Goal: Information Seeking & Learning: Learn about a topic

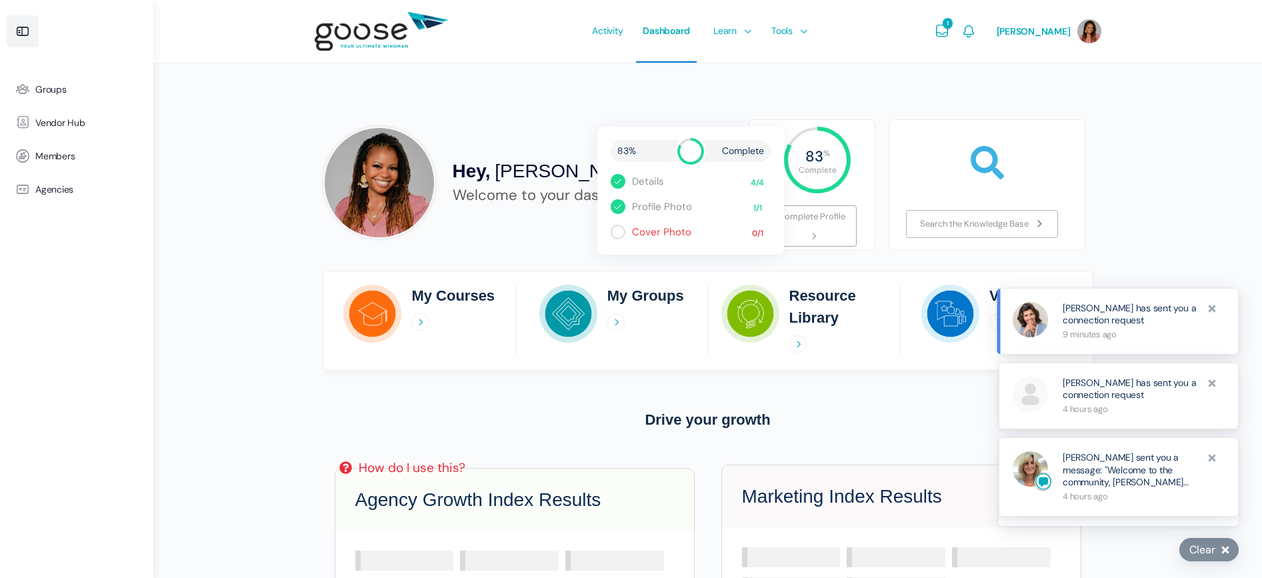
click at [19, 33] on icon at bounding box center [23, 31] width 16 height 16
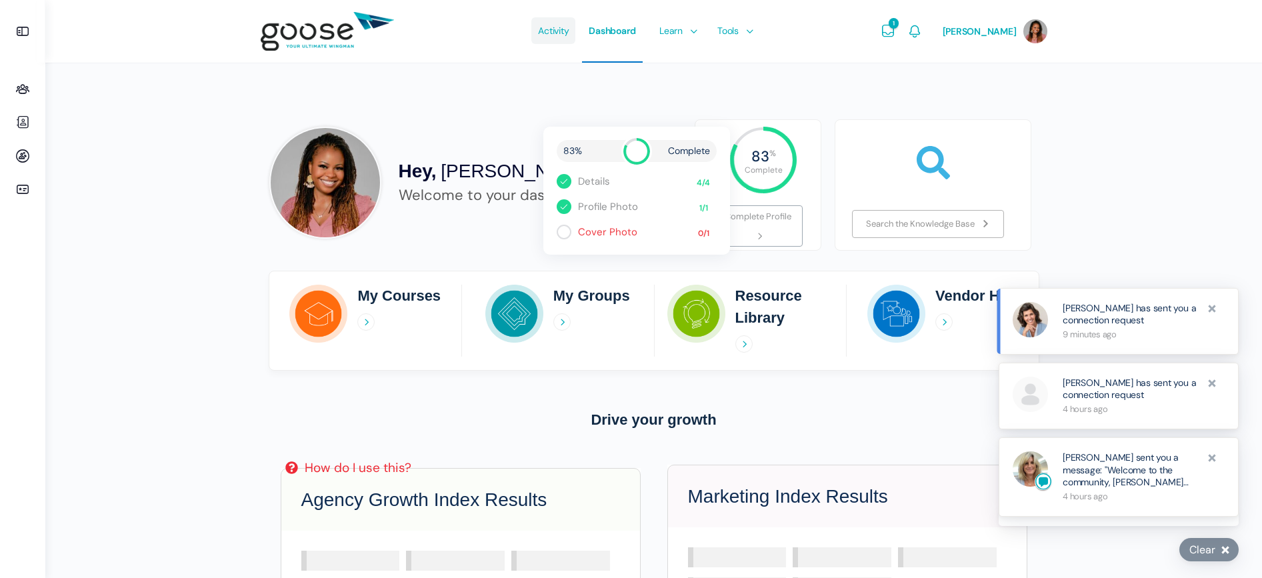
click at [564, 36] on span "Activity" at bounding box center [553, 30] width 31 height 63
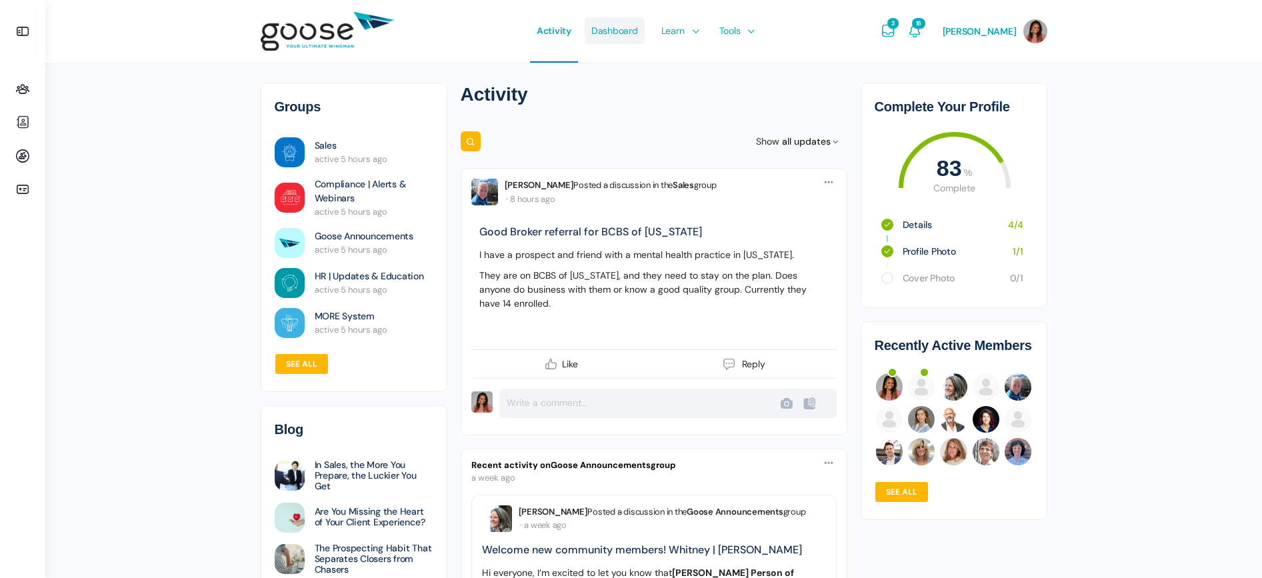
click at [620, 36] on span "Dashboard" at bounding box center [614, 30] width 47 height 63
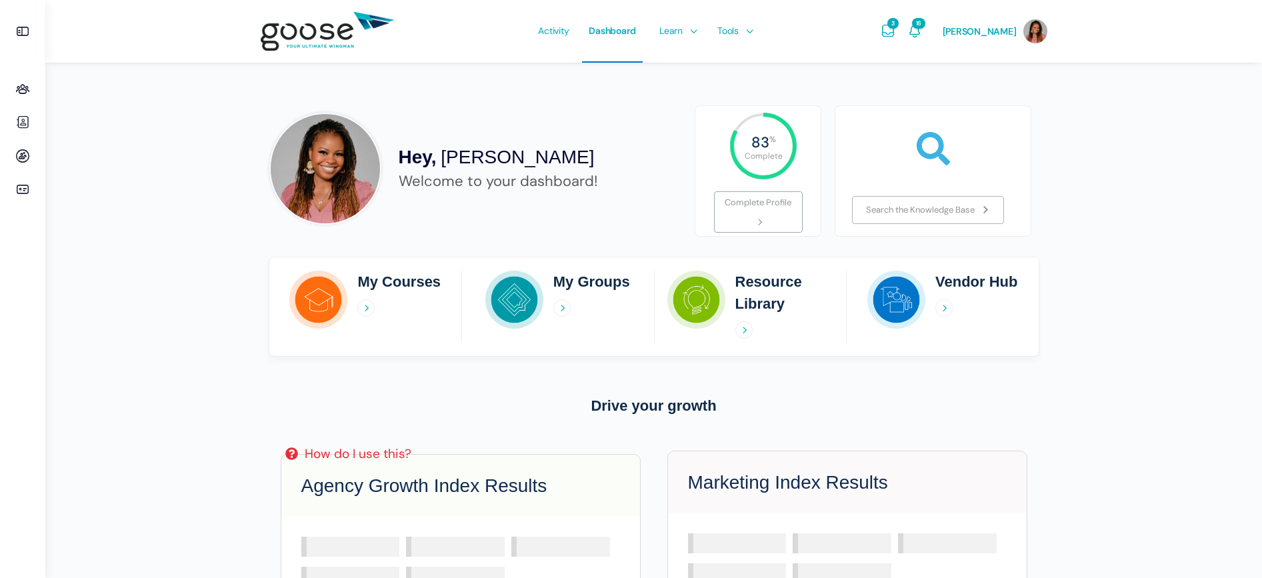
scroll to position [20, 0]
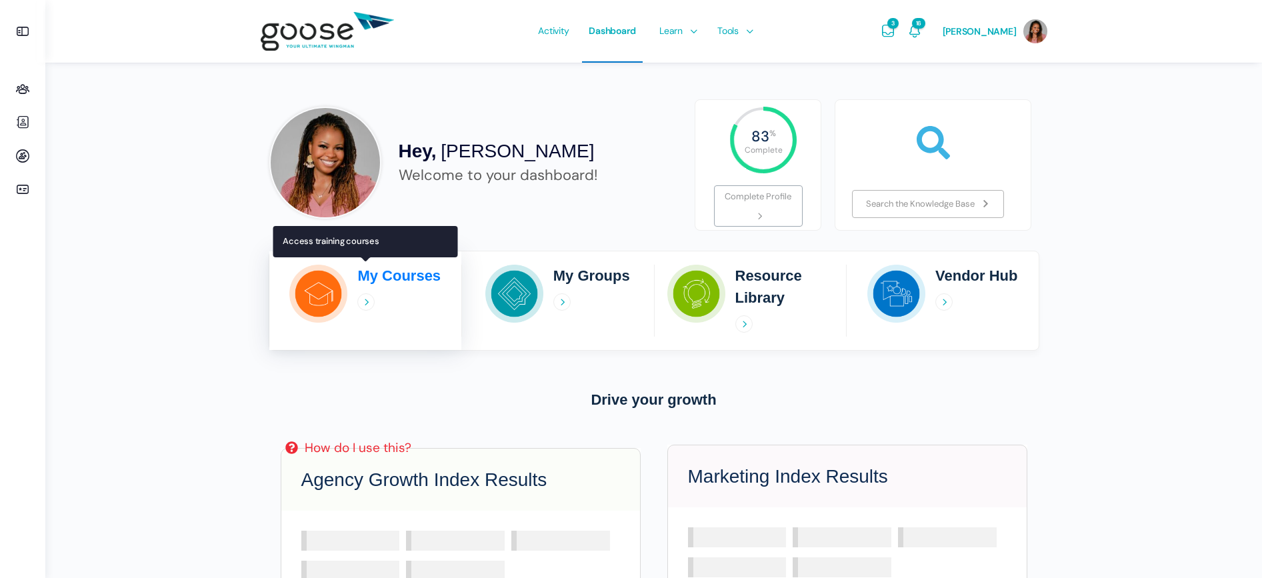
click at [387, 274] on h2 "My Courses" at bounding box center [398, 276] width 83 height 22
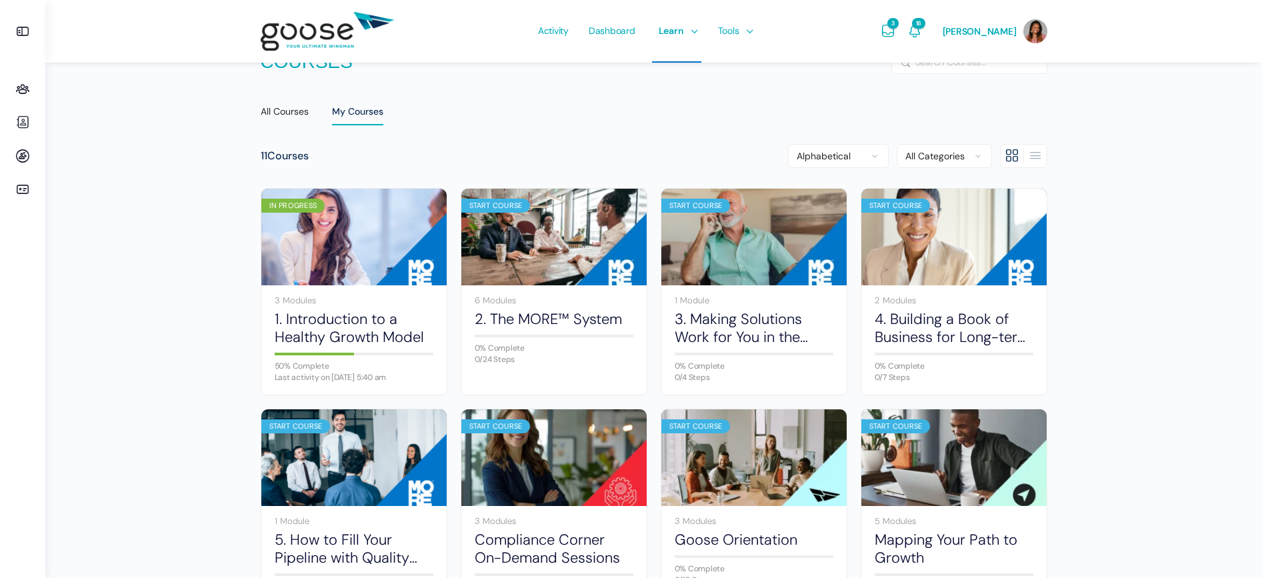
scroll to position [12, 0]
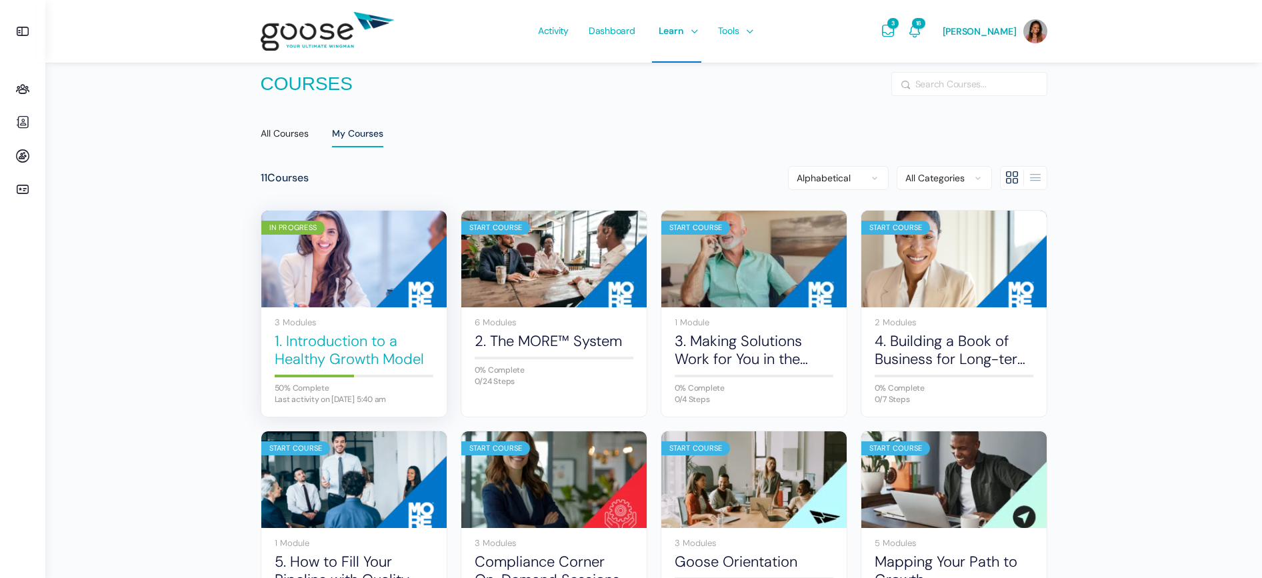
click at [305, 349] on link "1. Introduction to a Healthy Growth Model" at bounding box center [354, 350] width 159 height 37
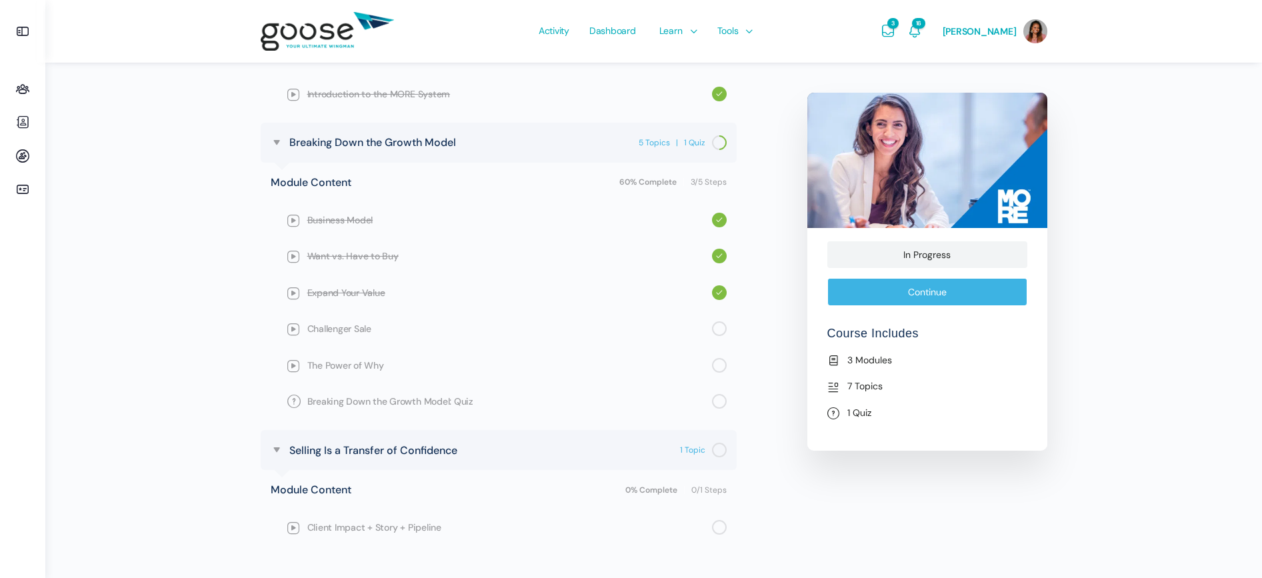
scroll to position [649, 0]
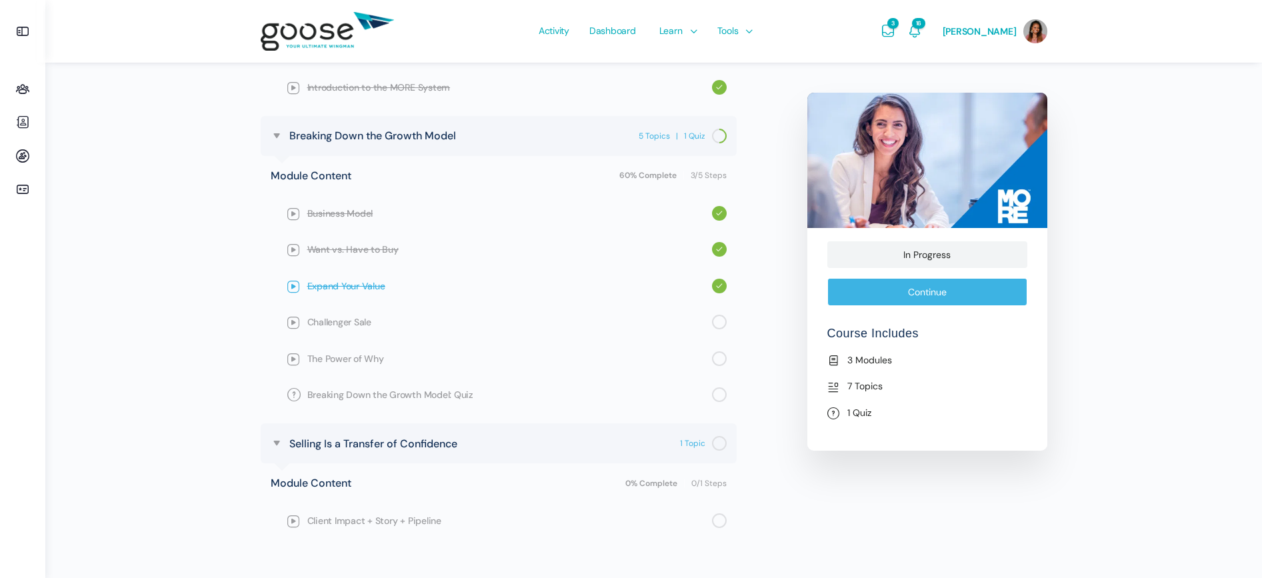
click at [353, 291] on span "Expand Your Value" at bounding box center [509, 286] width 405 height 15
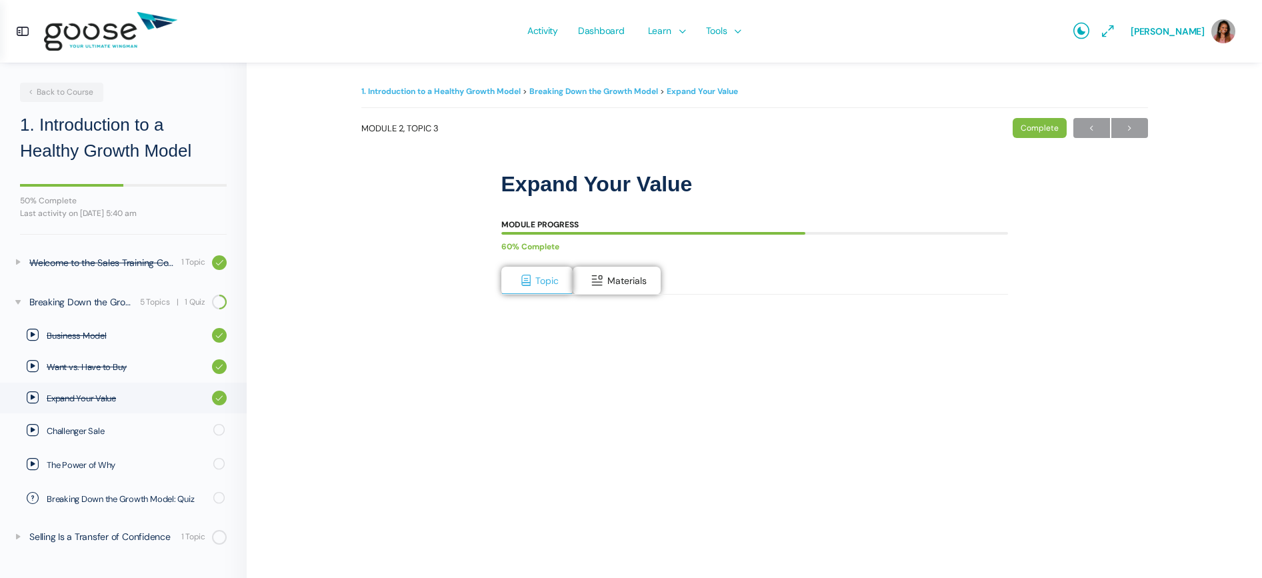
scroll to position [181, 0]
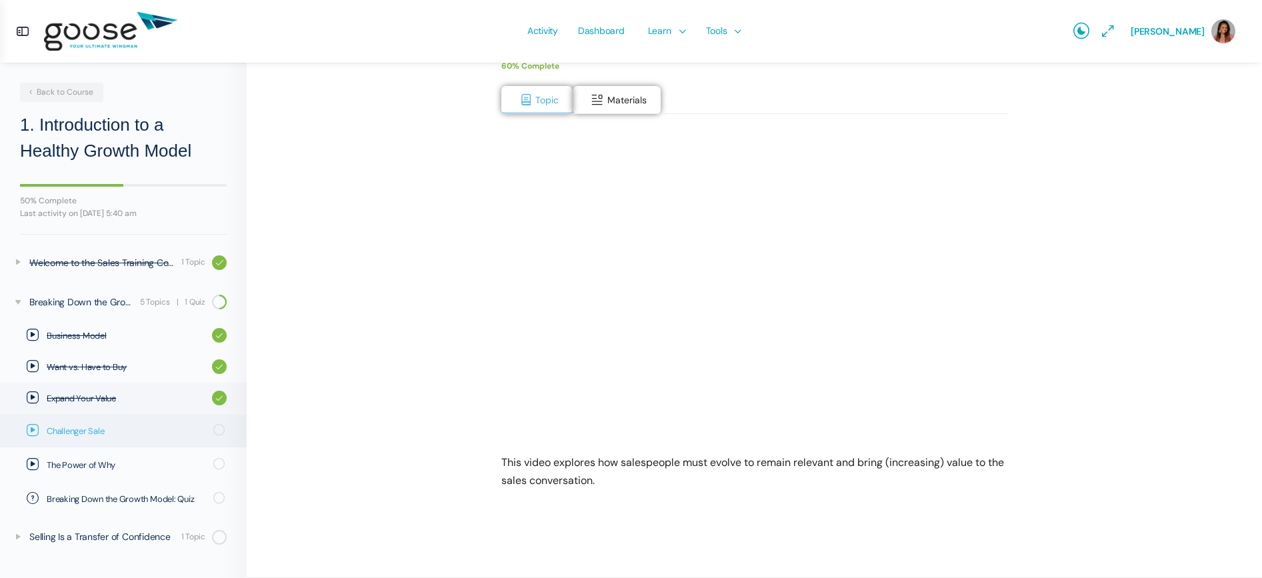
click at [80, 430] on span "Challenger Sale" at bounding box center [126, 431] width 158 height 13
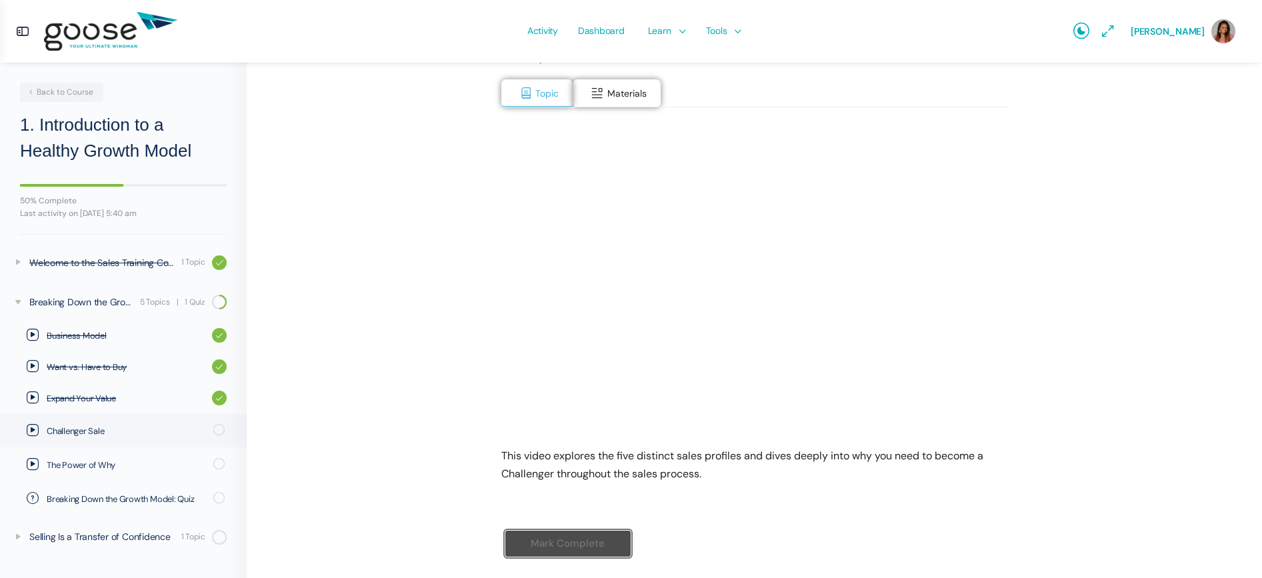
scroll to position [229, 0]
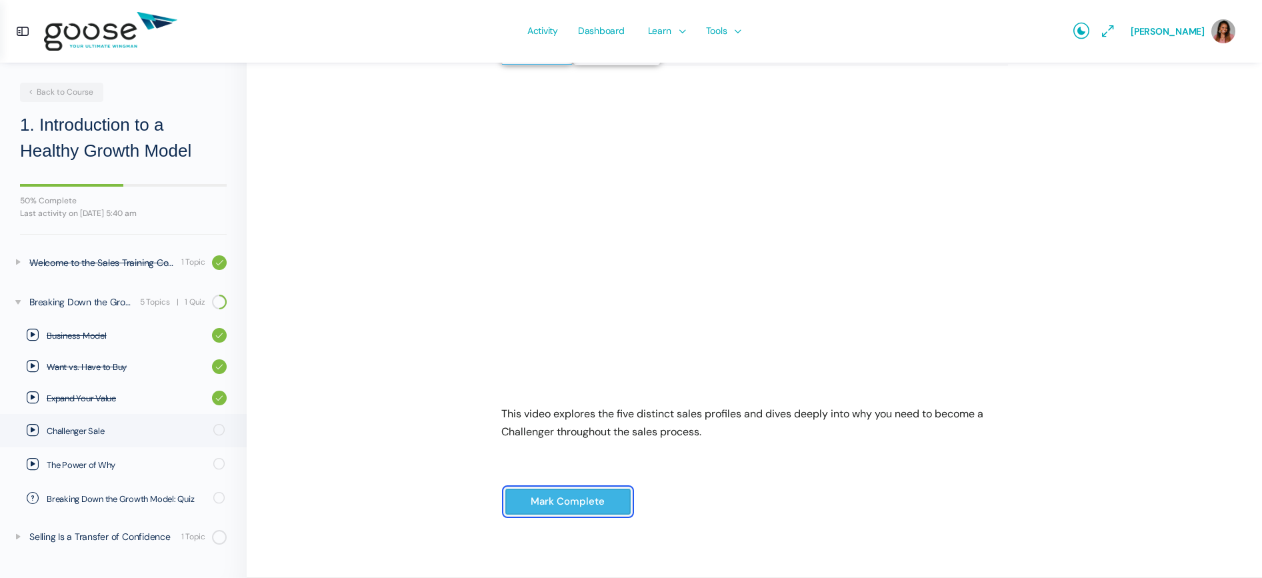
click at [602, 507] on input "Mark Complete" at bounding box center [568, 501] width 127 height 27
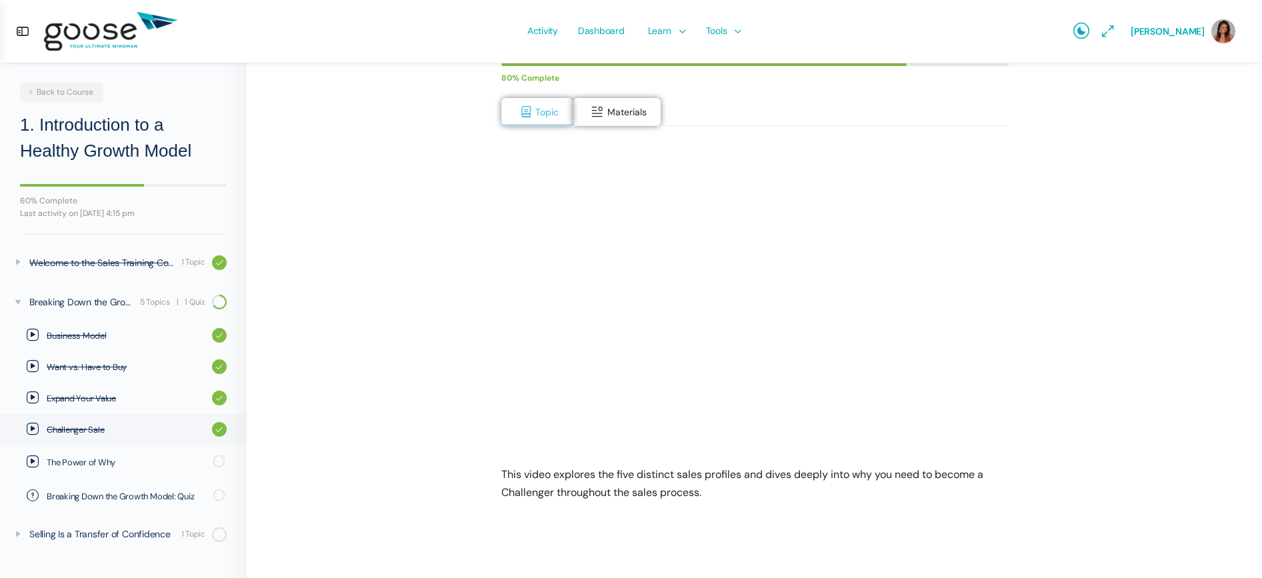
scroll to position [181, 0]
